Goal: Book appointment/travel/reservation

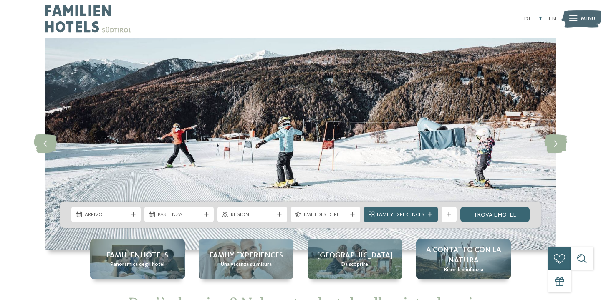
click at [540, 18] on link "IT" at bounding box center [539, 19] width 5 height 6
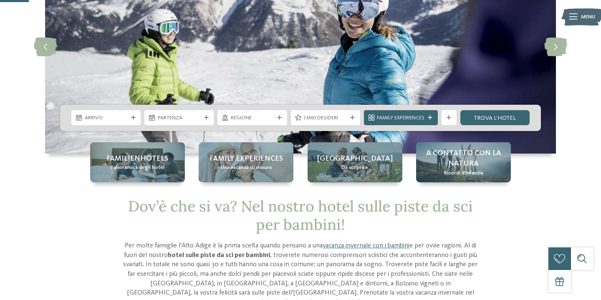
scroll to position [98, 0]
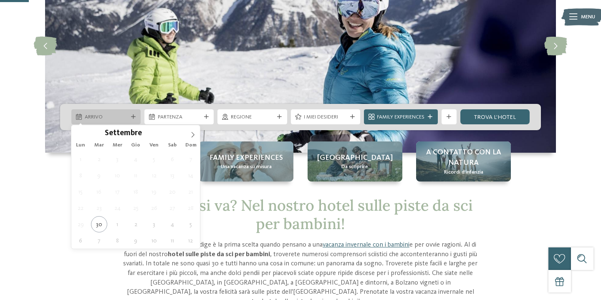
click at [121, 115] on span "Arrivo" at bounding box center [106, 118] width 43 height 8
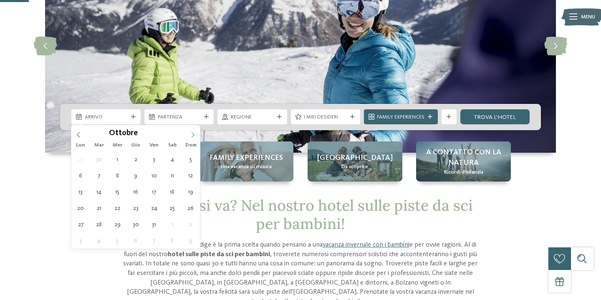
click at [192, 134] on icon at bounding box center [193, 135] width 6 height 6
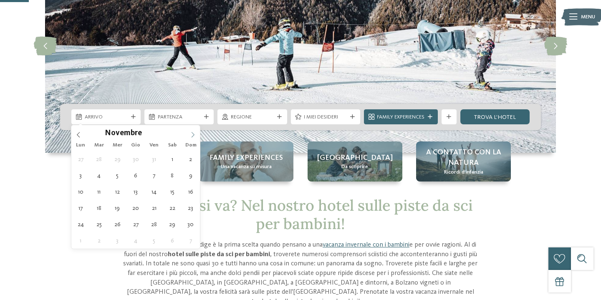
click at [192, 135] on icon at bounding box center [193, 135] width 6 height 6
type div "31.12.2025"
type input "****"
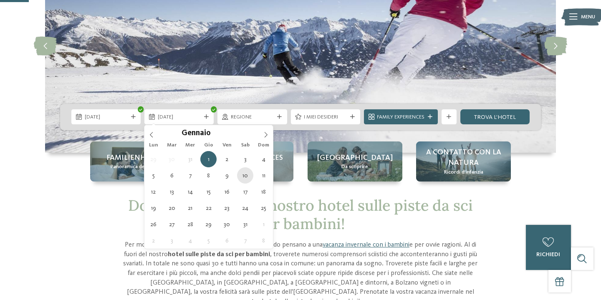
type div "10.01.2026"
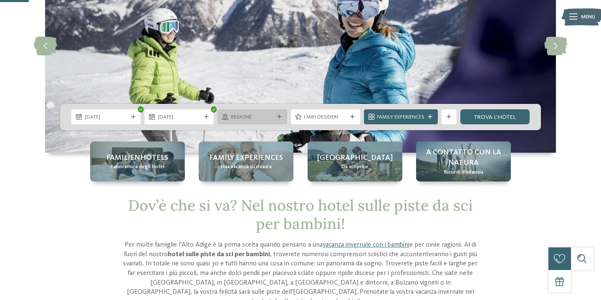
click at [243, 118] on span "Regione" at bounding box center [252, 118] width 43 height 8
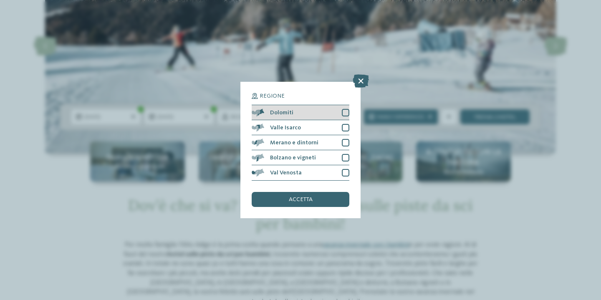
click at [347, 114] on div at bounding box center [346, 113] width 8 height 8
click at [299, 199] on span "accetta" at bounding box center [301, 200] width 24 height 6
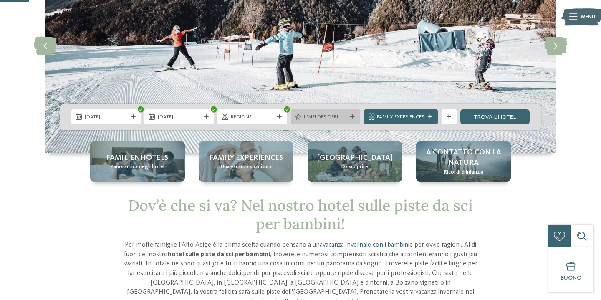
click at [328, 114] on span "I miei desideri" at bounding box center [325, 118] width 43 height 8
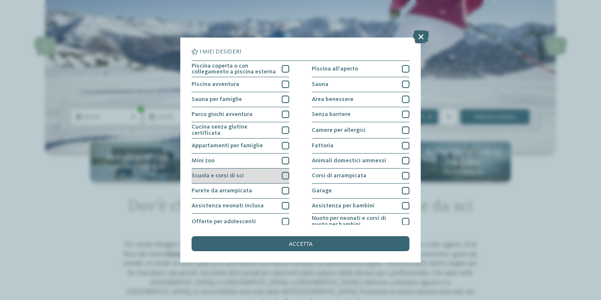
click at [286, 173] on div at bounding box center [286, 176] width 8 height 8
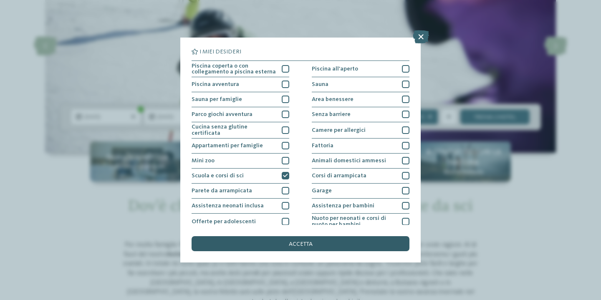
click at [303, 244] on span "accetta" at bounding box center [301, 244] width 24 height 6
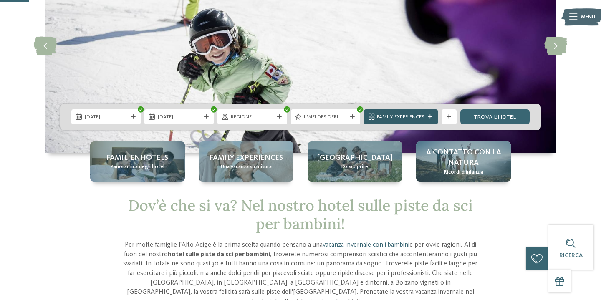
click at [419, 116] on span "Family Experiences" at bounding box center [401, 118] width 48 height 8
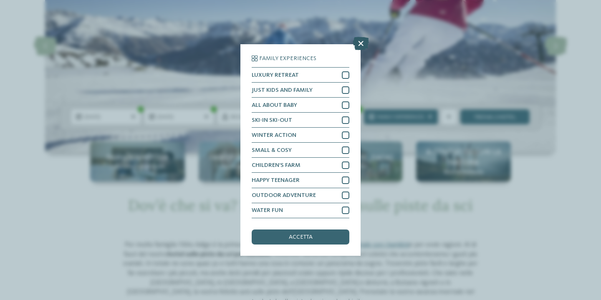
click at [363, 45] on icon at bounding box center [361, 43] width 16 height 13
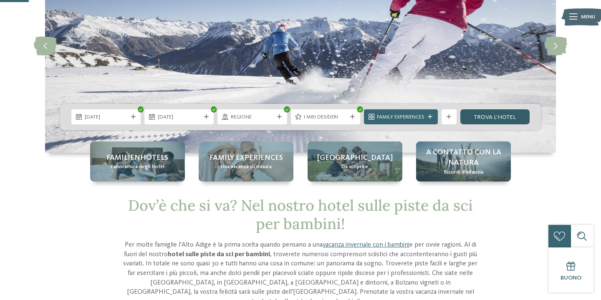
click at [485, 116] on link "trova l’hotel" at bounding box center [494, 116] width 69 height 15
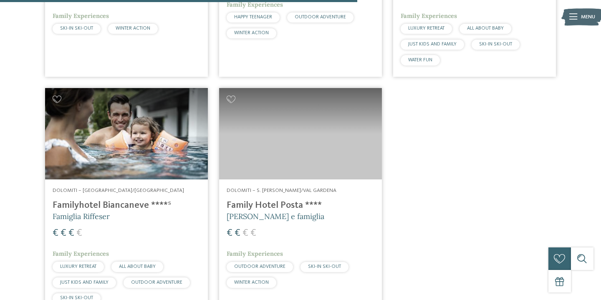
scroll to position [701, 0]
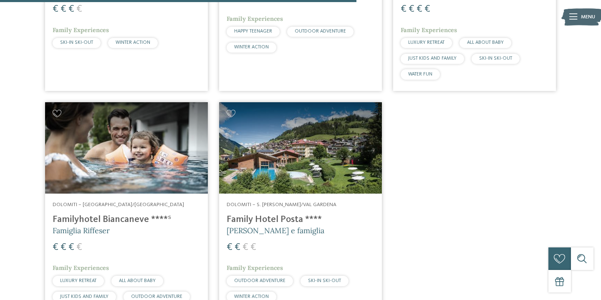
click at [150, 176] on img at bounding box center [126, 147] width 163 height 91
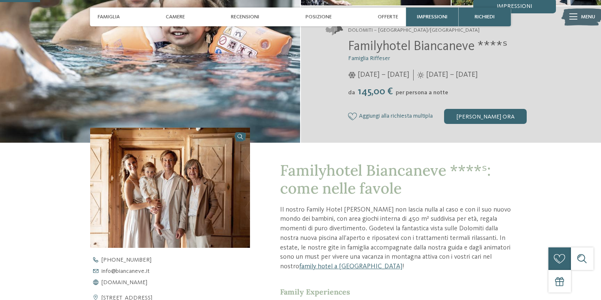
scroll to position [145, 0]
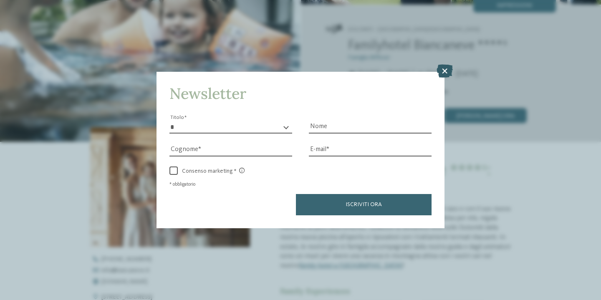
click at [446, 74] on icon at bounding box center [445, 70] width 16 height 13
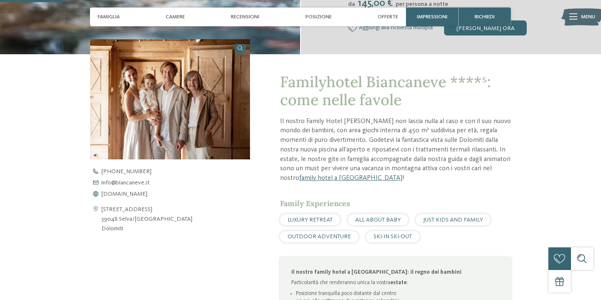
scroll to position [231, 0]
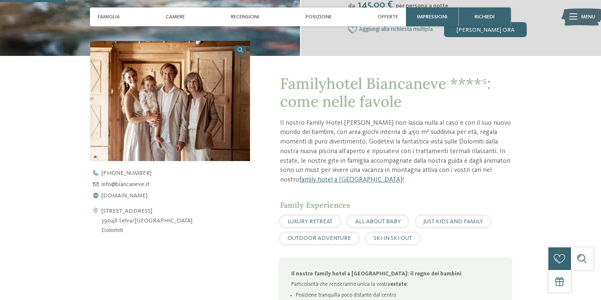
drag, startPoint x: 103, startPoint y: 211, endPoint x: 142, endPoint y: 227, distance: 42.5
click at [142, 227] on address "Via Cir 36 39048 Selva/Val Gardena Dolomiti" at bounding box center [146, 221] width 91 height 29
copy address "Via Cir 36 39048 Selva/Val Gardena Dolomiti"
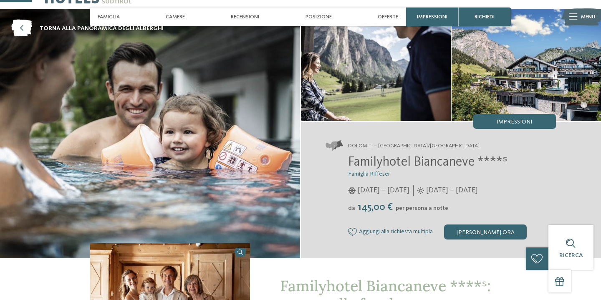
scroll to position [0, 0]
